Goal: Register for event/course

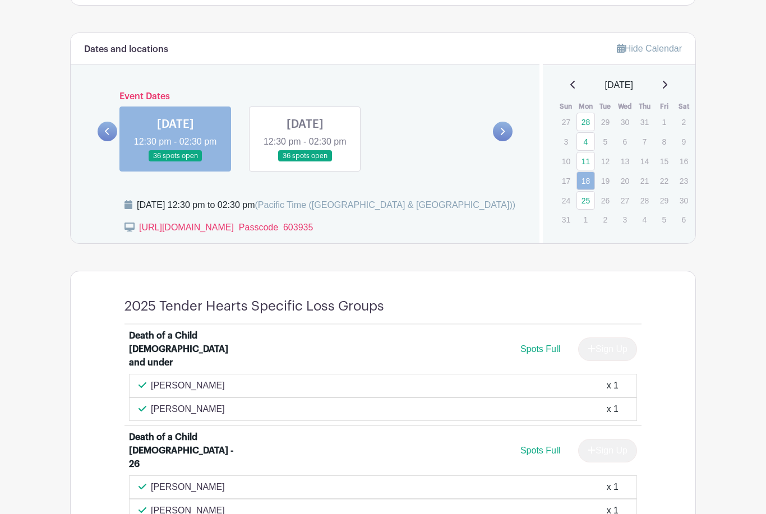
scroll to position [518, 0]
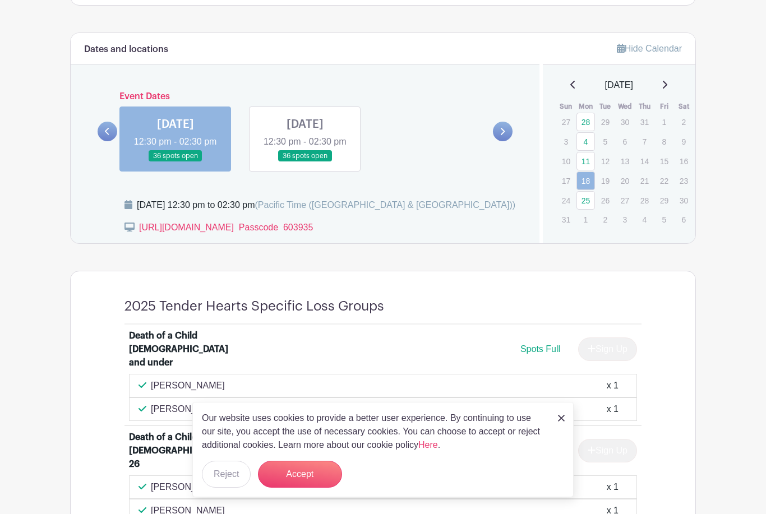
click at [584, 205] on link "25" at bounding box center [586, 200] width 19 height 19
click at [317, 488] on button "Accept" at bounding box center [300, 474] width 84 height 27
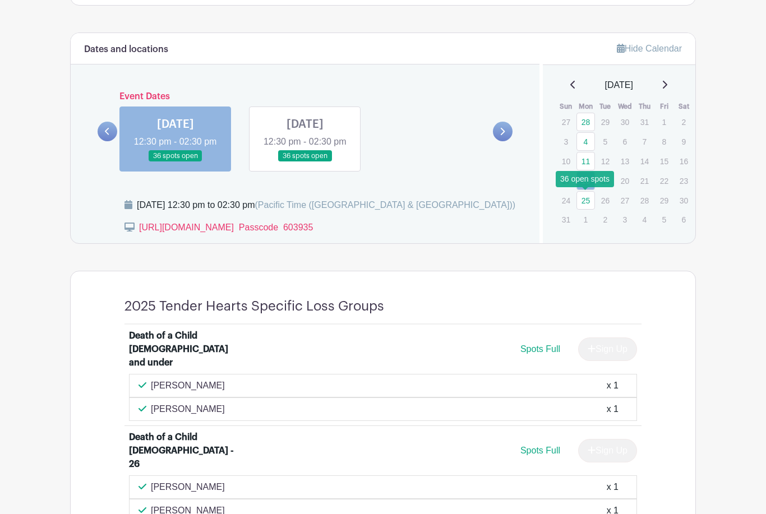
click at [585, 200] on link "25" at bounding box center [586, 200] width 19 height 19
click at [589, 194] on link "25" at bounding box center [586, 200] width 19 height 19
click at [585, 200] on link "25" at bounding box center [586, 200] width 19 height 19
click at [587, 201] on link "25" at bounding box center [586, 200] width 19 height 19
click at [305, 162] on link at bounding box center [305, 162] width 0 height 0
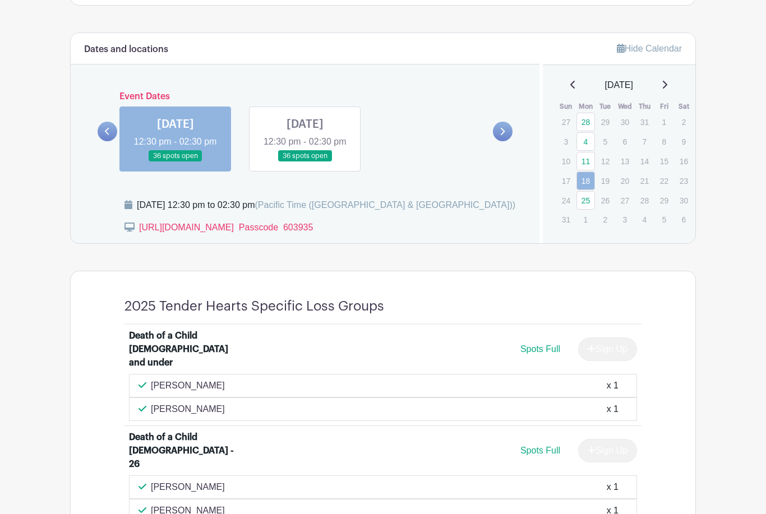
click at [305, 162] on link at bounding box center [305, 162] width 0 height 0
click at [588, 202] on link "25" at bounding box center [586, 200] width 19 height 19
click at [591, 202] on link "25" at bounding box center [586, 200] width 19 height 19
click at [586, 197] on link "25" at bounding box center [586, 200] width 19 height 19
click at [588, 196] on link "25" at bounding box center [586, 200] width 19 height 19
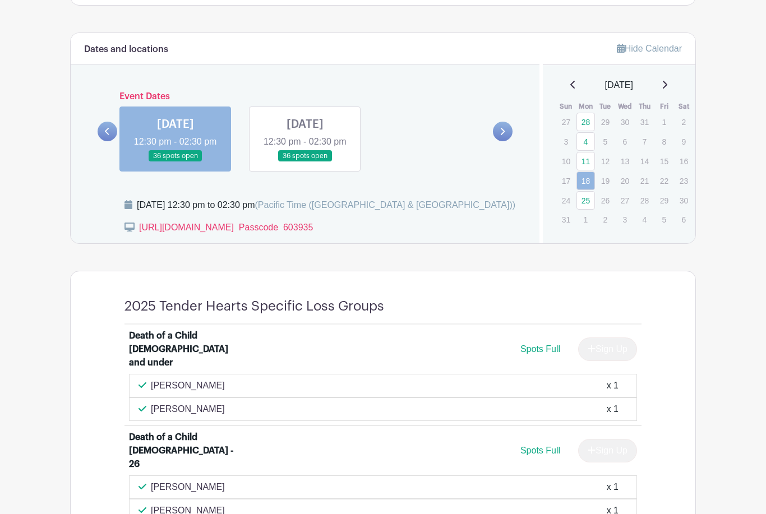
click at [504, 135] on icon at bounding box center [503, 131] width 4 height 7
click at [305, 162] on link at bounding box center [305, 162] width 0 height 0
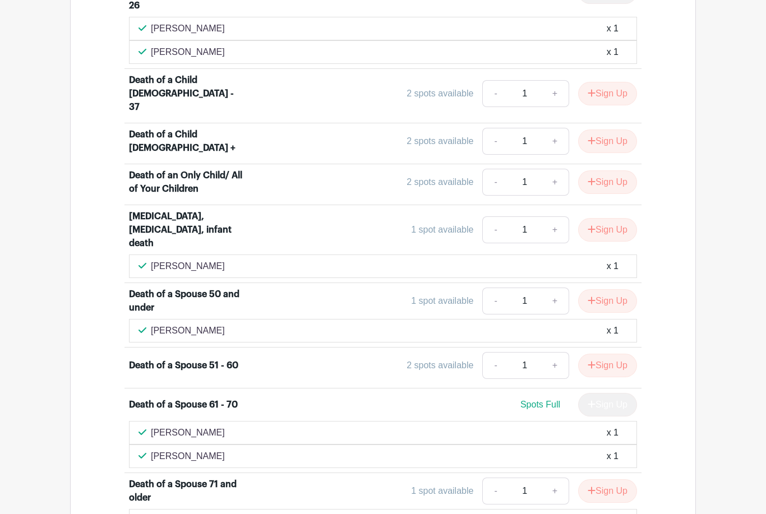
scroll to position [1024, 0]
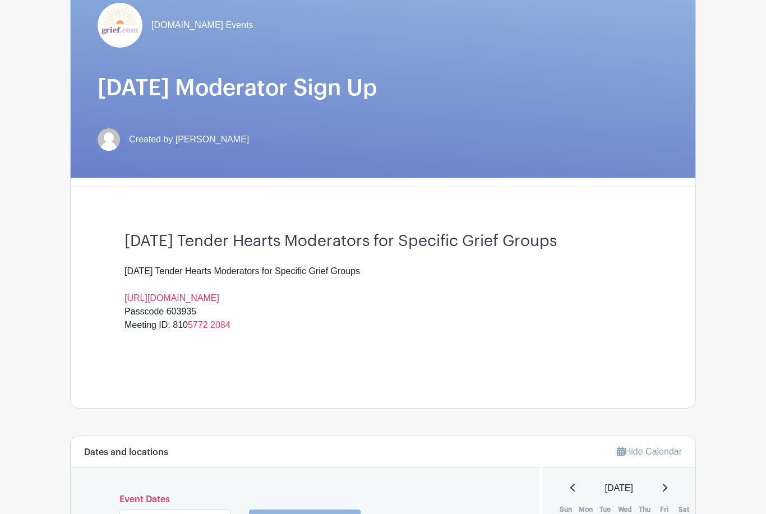
scroll to position [97, 0]
